Goal: Task Accomplishment & Management: Manage account settings

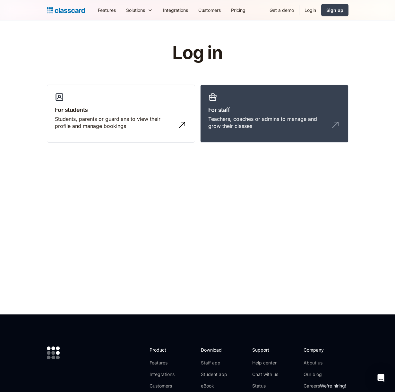
click at [307, 11] on link "Login" at bounding box center [310, 10] width 22 height 14
click at [303, 7] on link "Login" at bounding box center [310, 10] width 22 height 14
click at [315, 9] on link "Login" at bounding box center [310, 10] width 22 height 14
